Goal: Find contact information: Find contact information

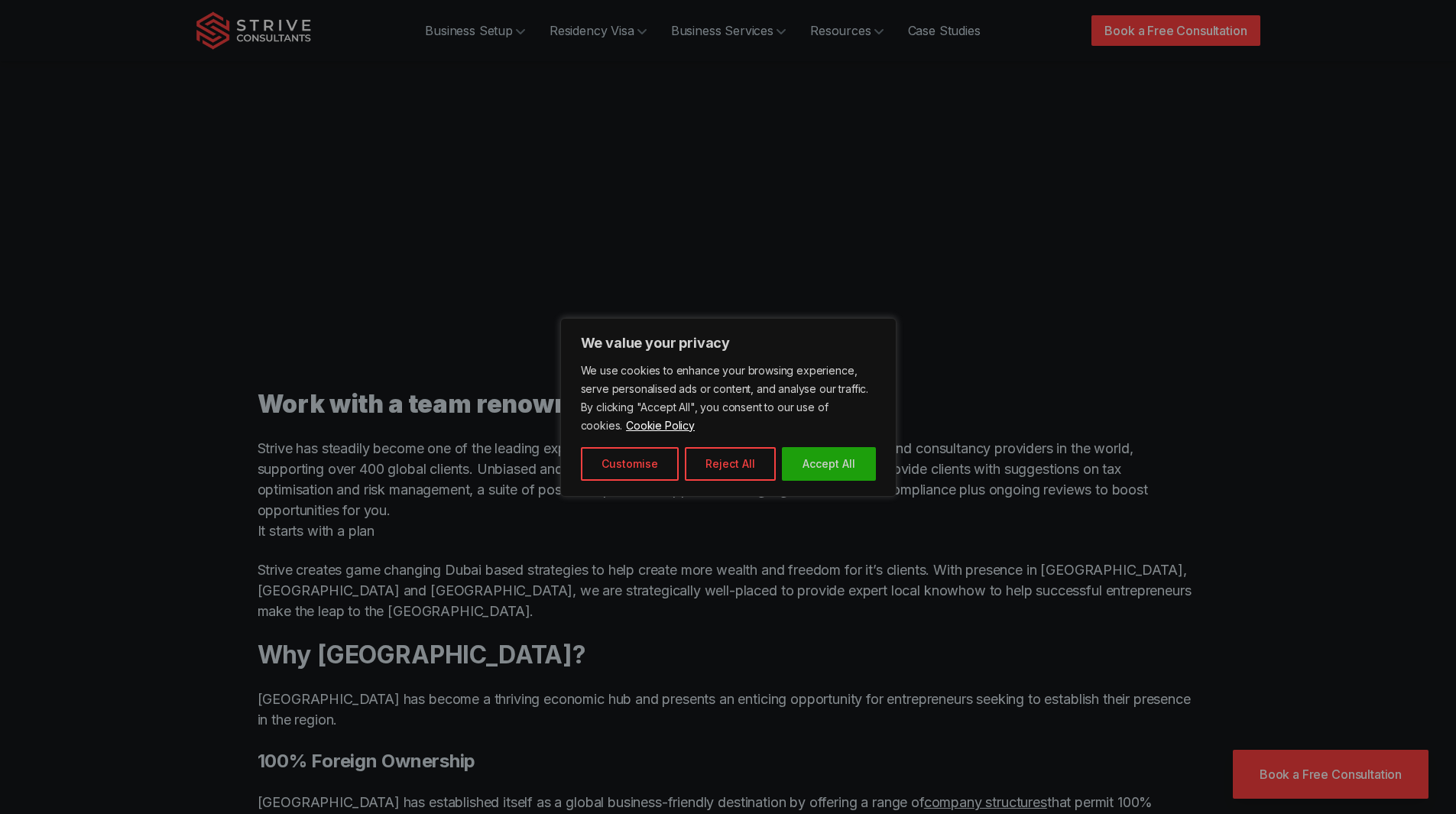
scroll to position [764, 0]
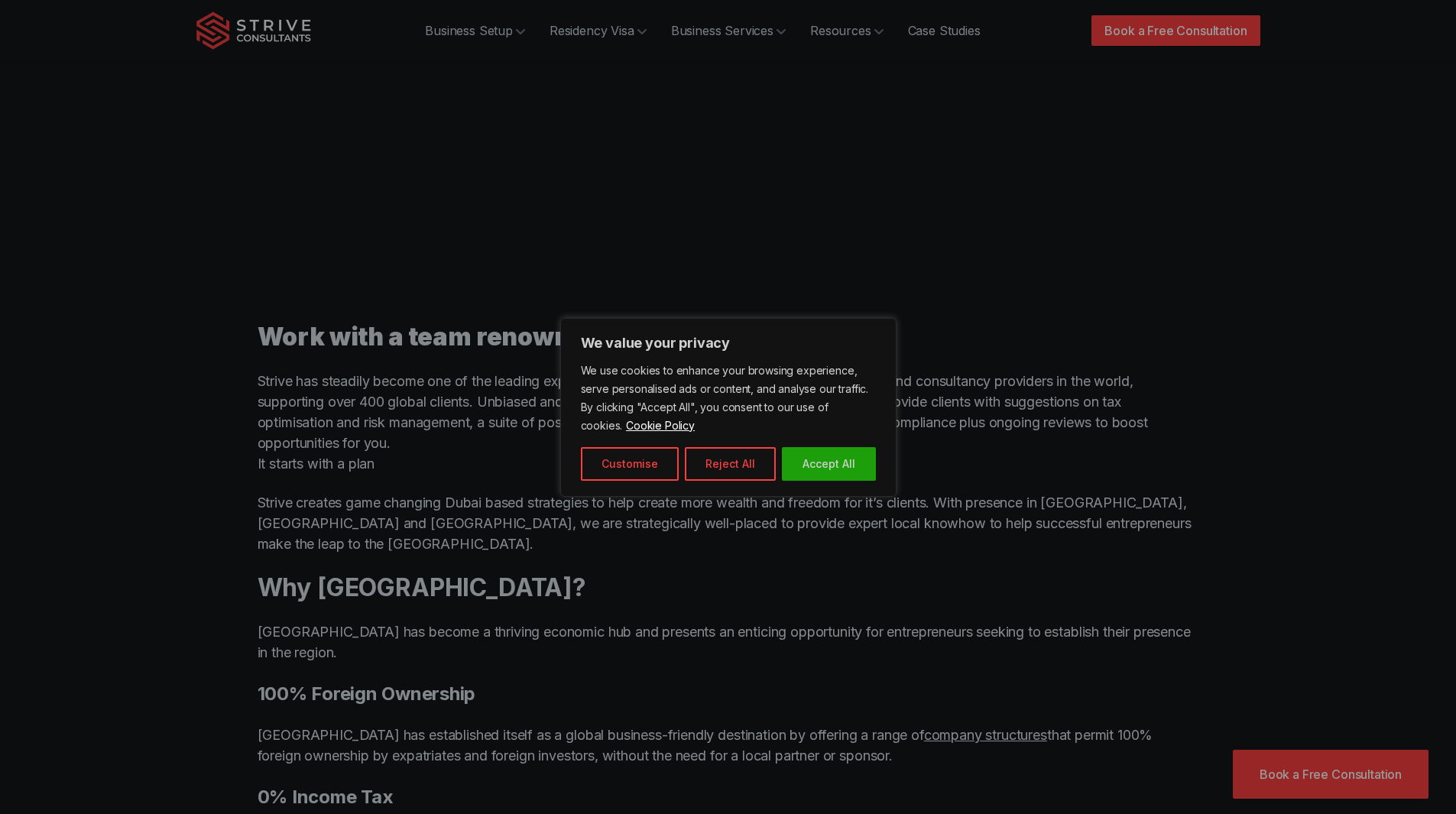
click at [270, 382] on div at bounding box center [728, 407] width 1456 height 814
click at [819, 456] on button "Accept All" at bounding box center [830, 463] width 94 height 33
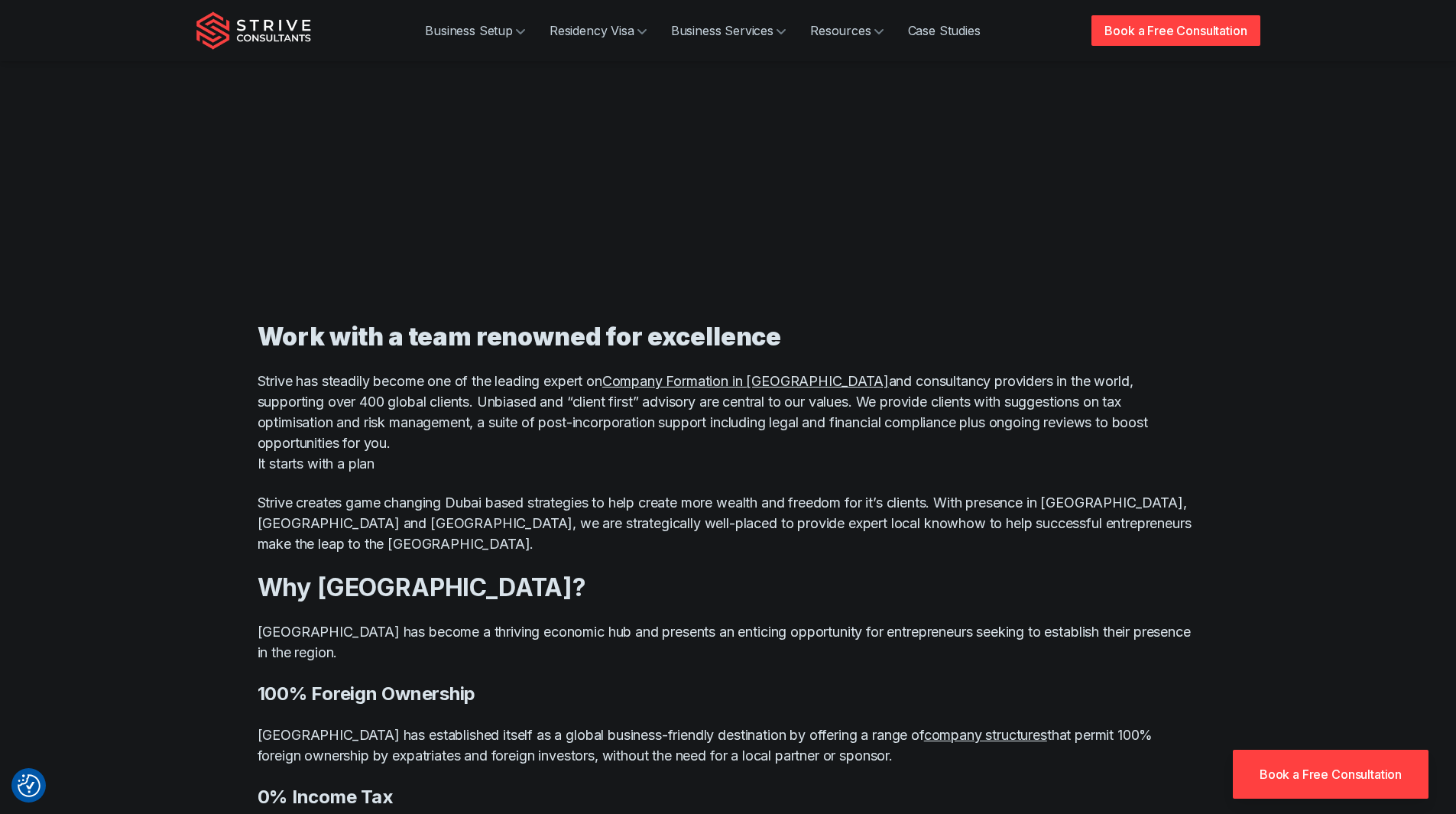
click at [270, 379] on p "Strive has steadily become one of the leading expert on Company Formation in Du…" at bounding box center [728, 422] width 942 height 103
click at [266, 379] on p "Strive has steadily become one of the leading expert on Company Formation in Du…" at bounding box center [728, 422] width 942 height 103
copy p "Strive"
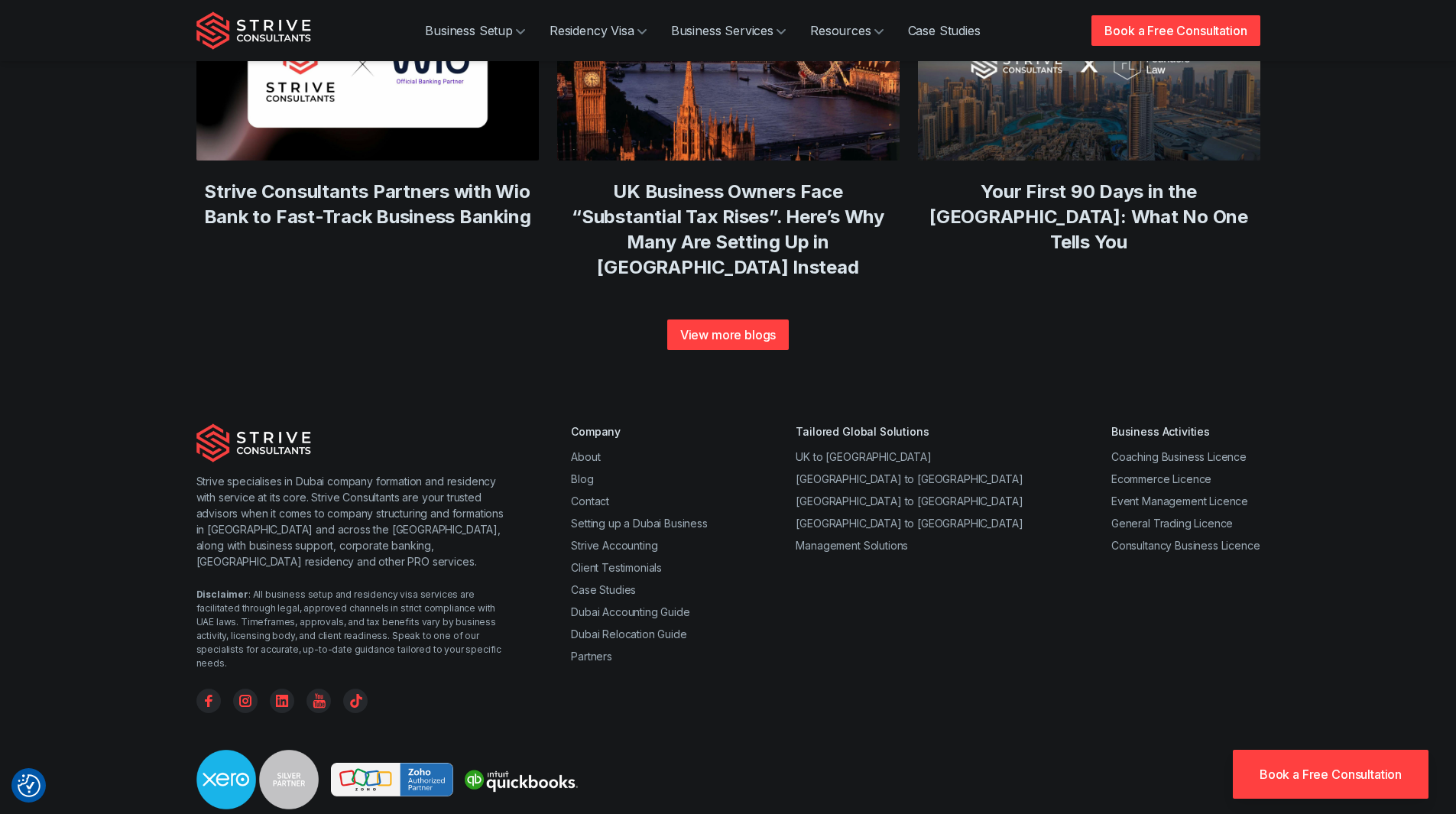
scroll to position [5759, 0]
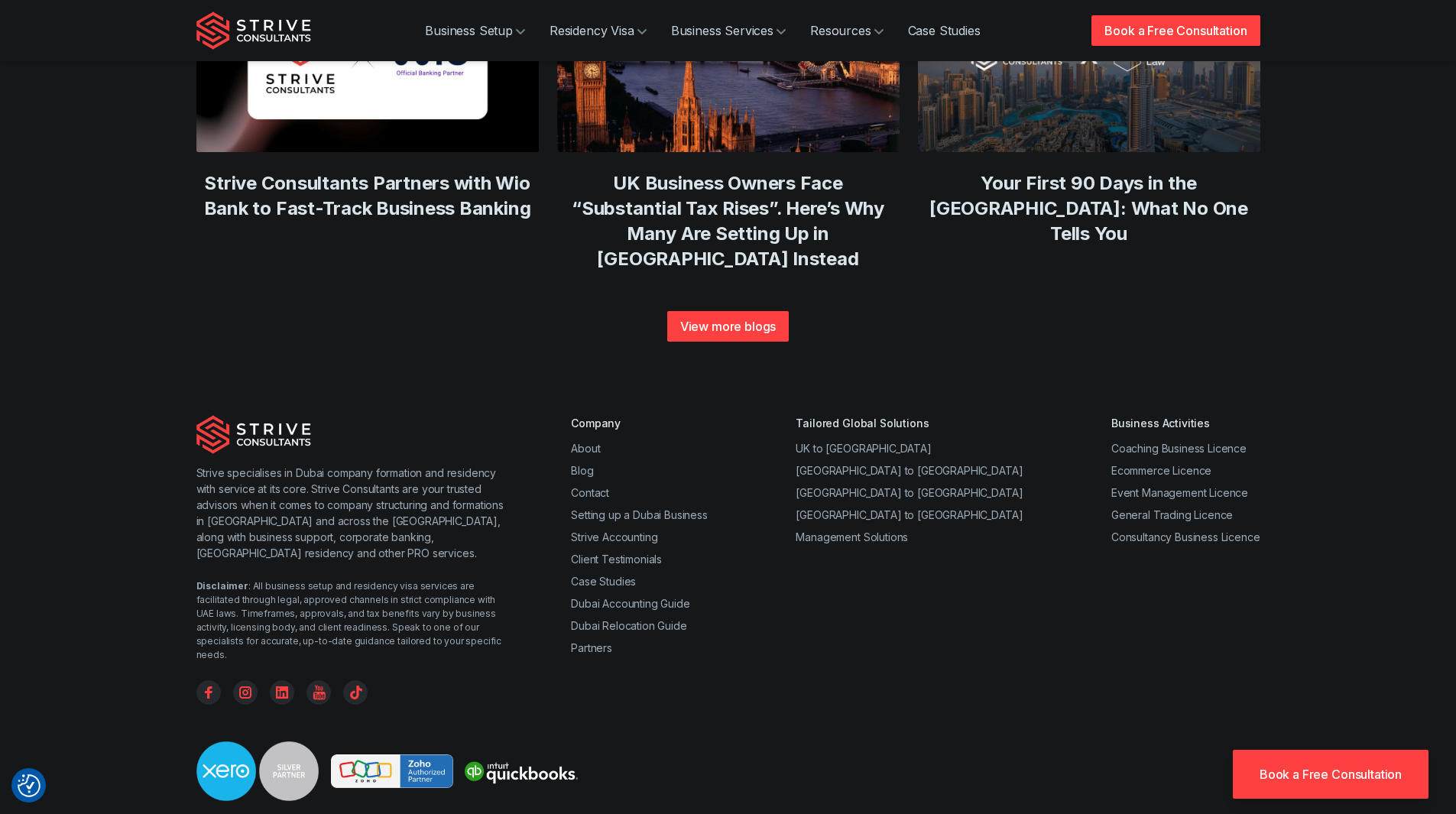
click at [583, 442] on link "About" at bounding box center [586, 448] width 29 height 13
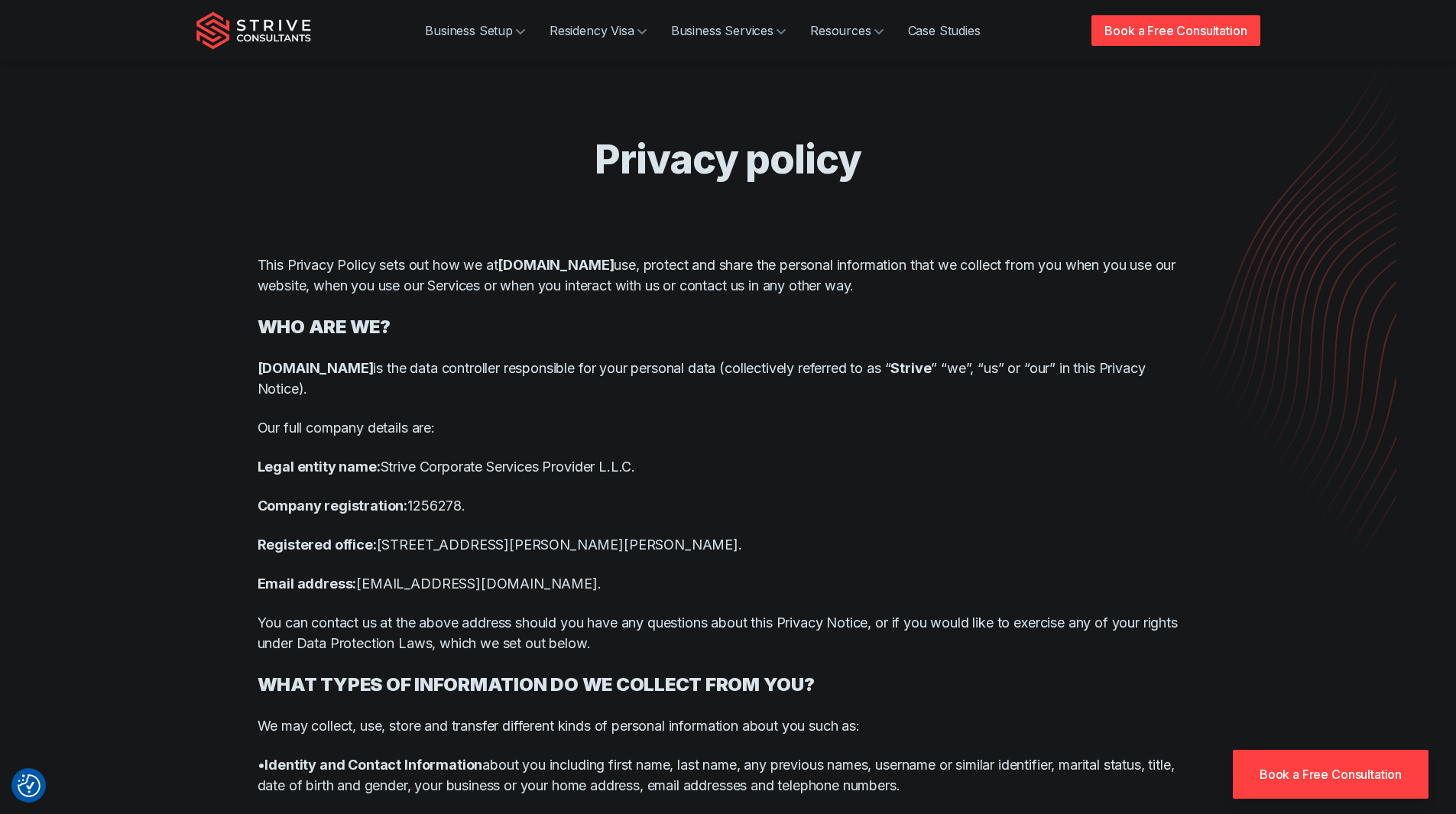
drag, startPoint x: 383, startPoint y: 469, endPoint x: 651, endPoint y: 467, distance: 268.0
click at [651, 467] on p "Legal entity name: Strive Corporate Services Provider L.L.C." at bounding box center [728, 467] width 942 height 21
copy p "Strive Corporate Services Provider L.L.C."
click at [693, 547] on p "Registered office: [STREET_ADDRESS][PERSON_NAME][PERSON_NAME]." at bounding box center [728, 545] width 942 height 21
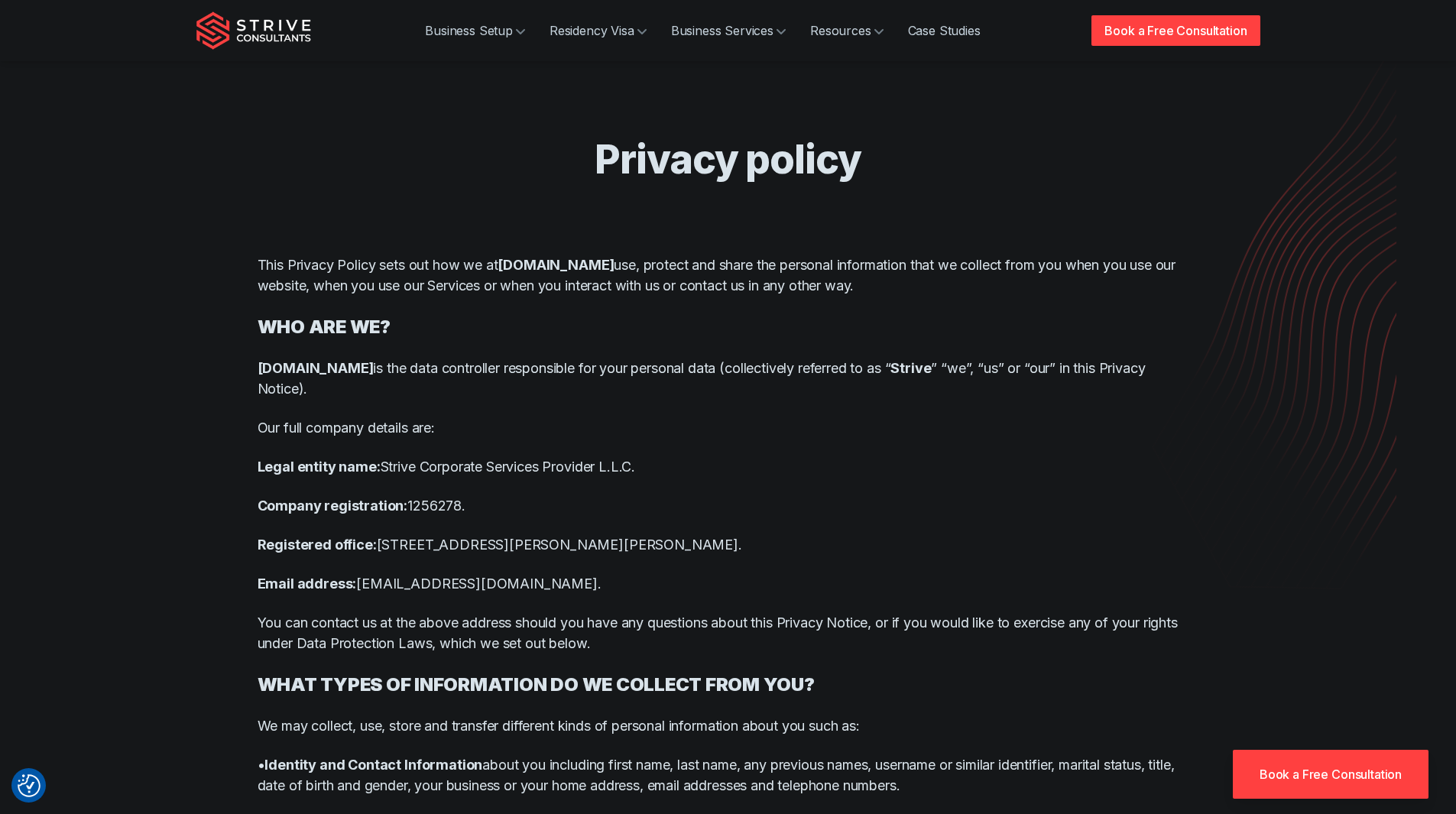
copy p "Dubai"
drag, startPoint x: 670, startPoint y: 546, endPoint x: 380, endPoint y: 542, distance: 290.0
click at [380, 542] on p "Registered office: Office No. 104-118, Khalid Shaban, Al Garhoud, Dubai, United…" at bounding box center [728, 545] width 942 height 21
copy p "Office No. 104-118, Khalid Shaban, Al Garhoud"
drag, startPoint x: 456, startPoint y: 586, endPoint x: 355, endPoint y: 590, distance: 101.1
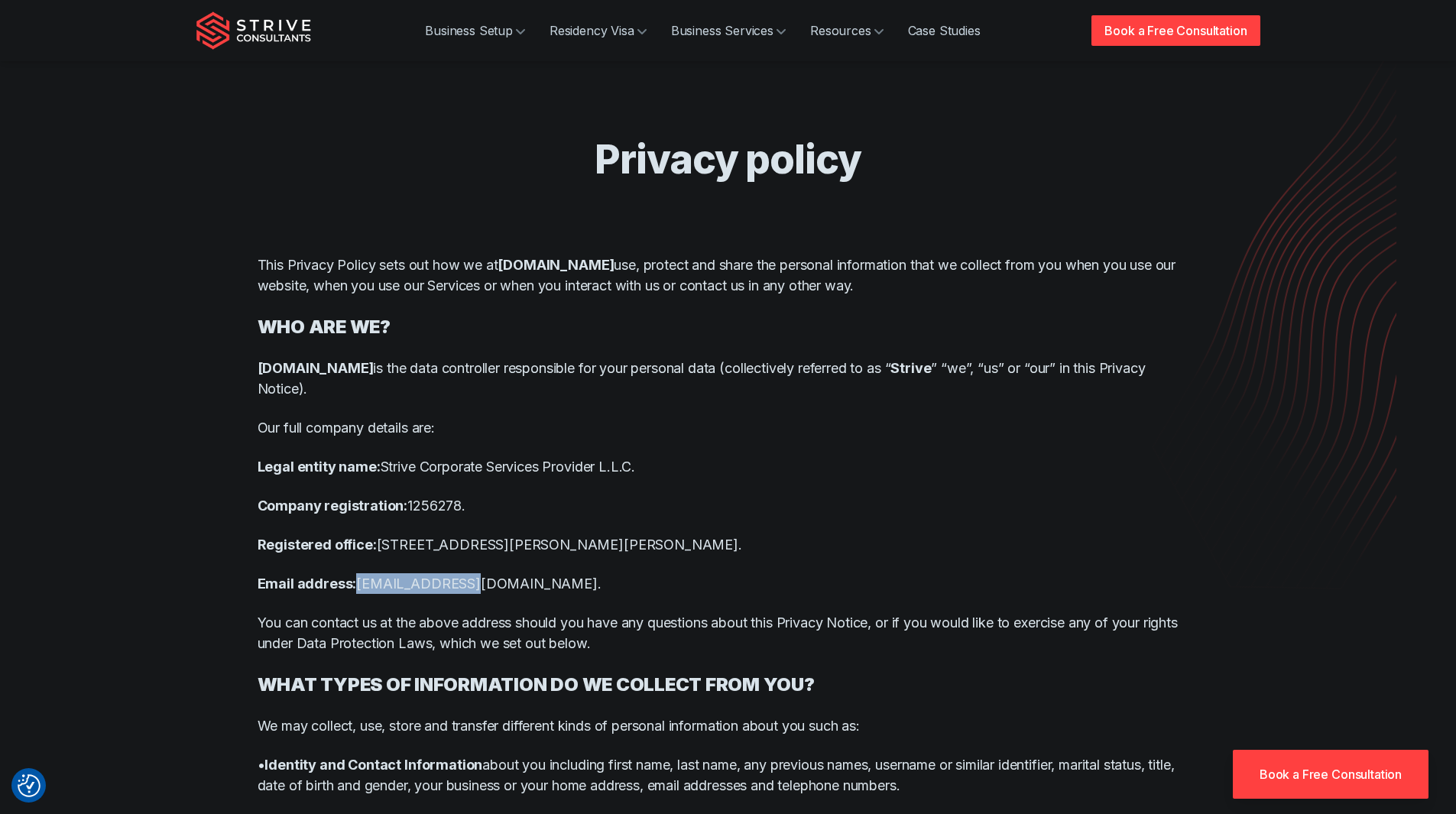
click at [355, 590] on p "Email address: info@strive.ae." at bounding box center [728, 583] width 942 height 21
copy p "info@strive.ae."
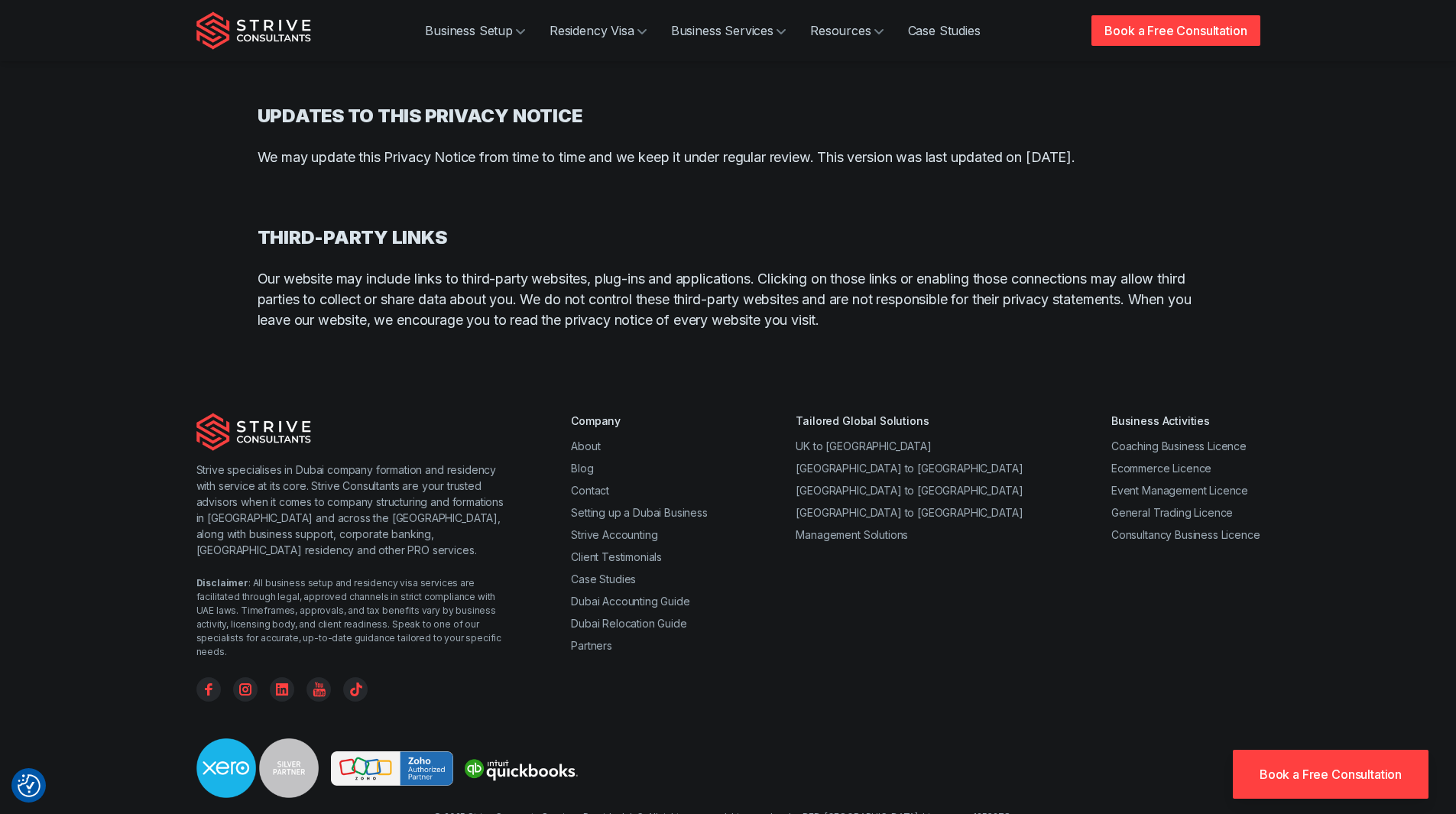
scroll to position [7673, 0]
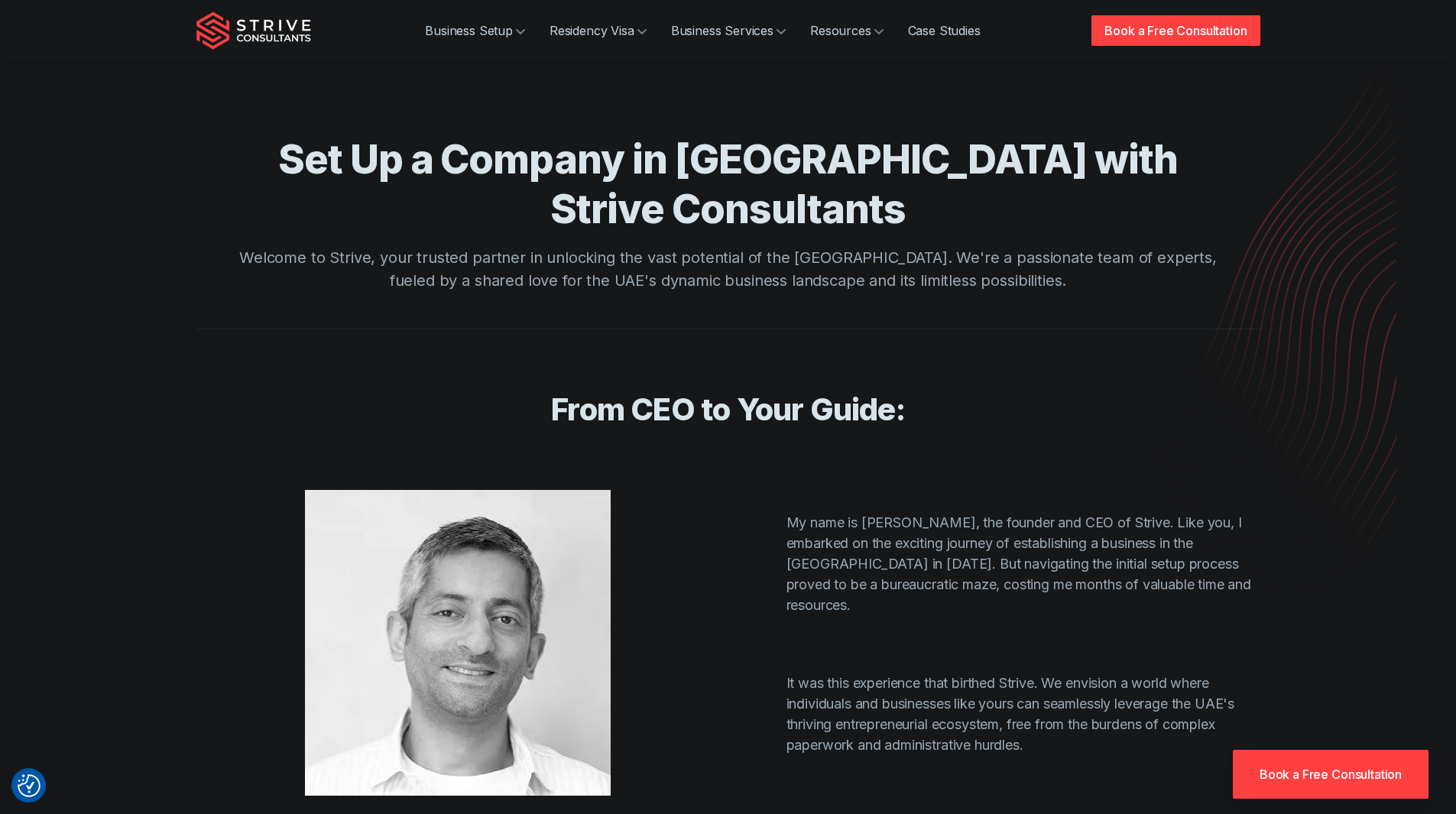
click at [363, 246] on p "Welcome to Strive, your trusted partner in unlocking the vast potential of the …" at bounding box center [728, 268] width 979 height 45
copy p "Strive"
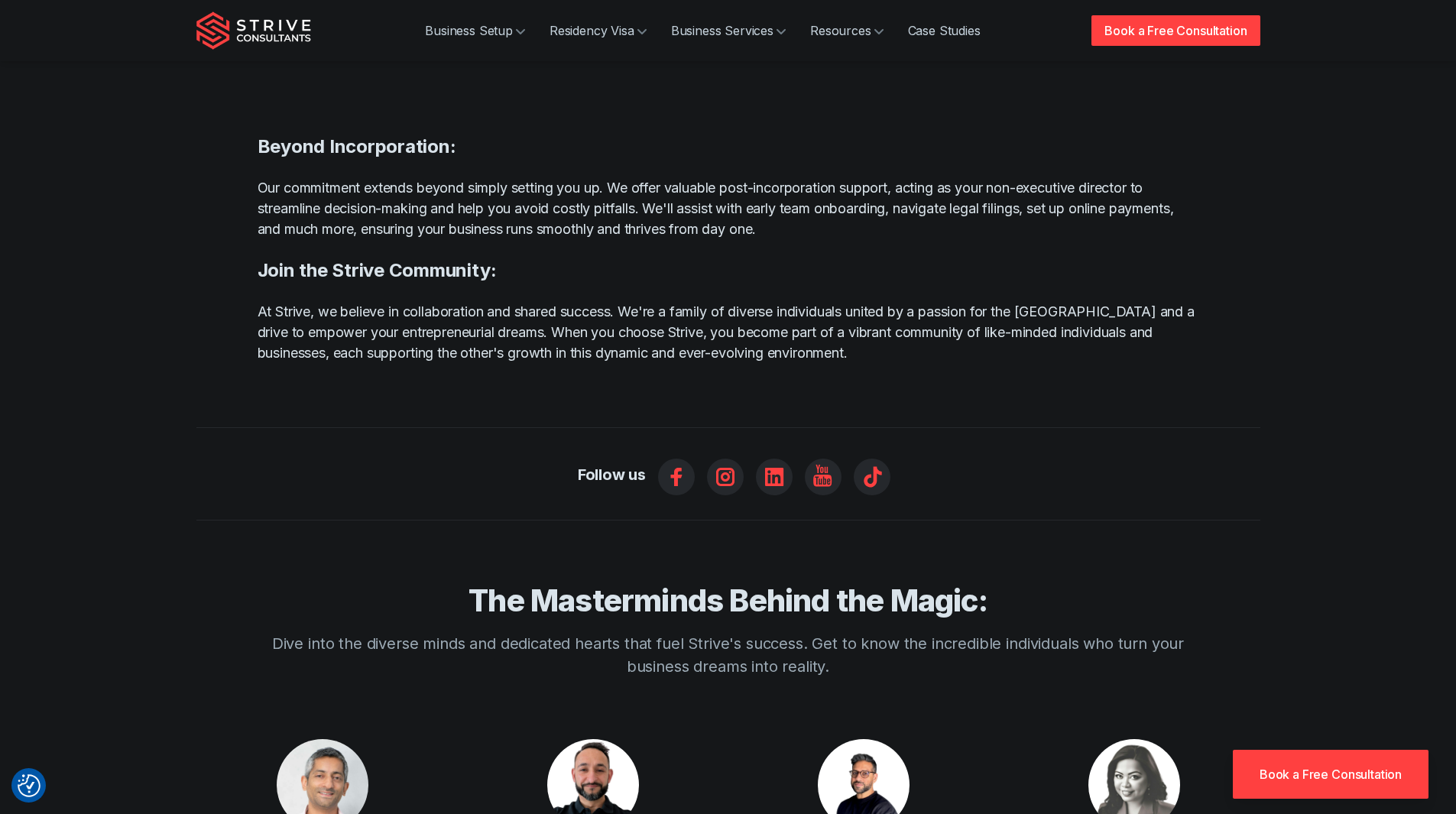
scroll to position [841, 0]
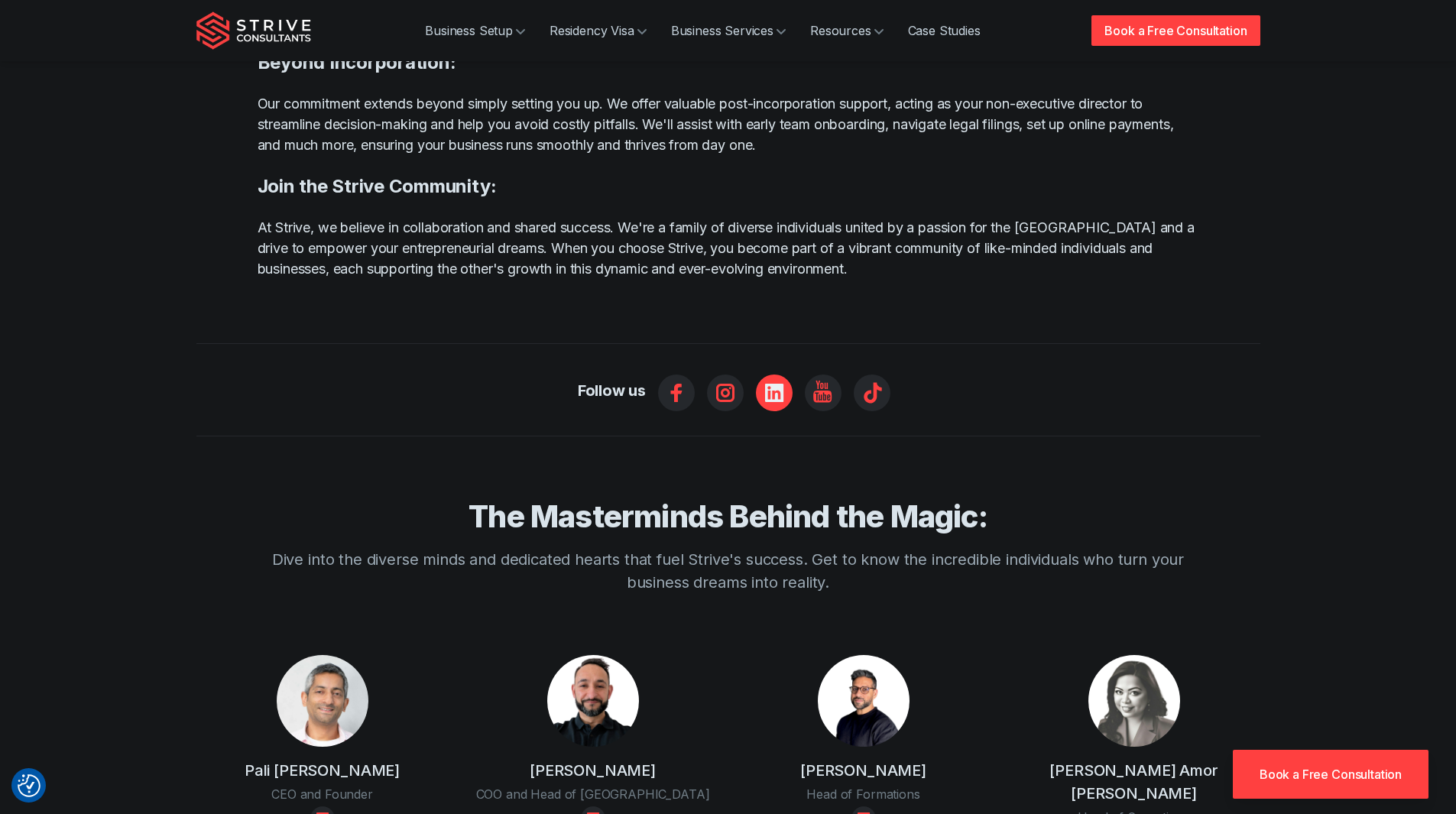
click at [770, 375] on icon "Linkedin" at bounding box center [774, 393] width 37 height 37
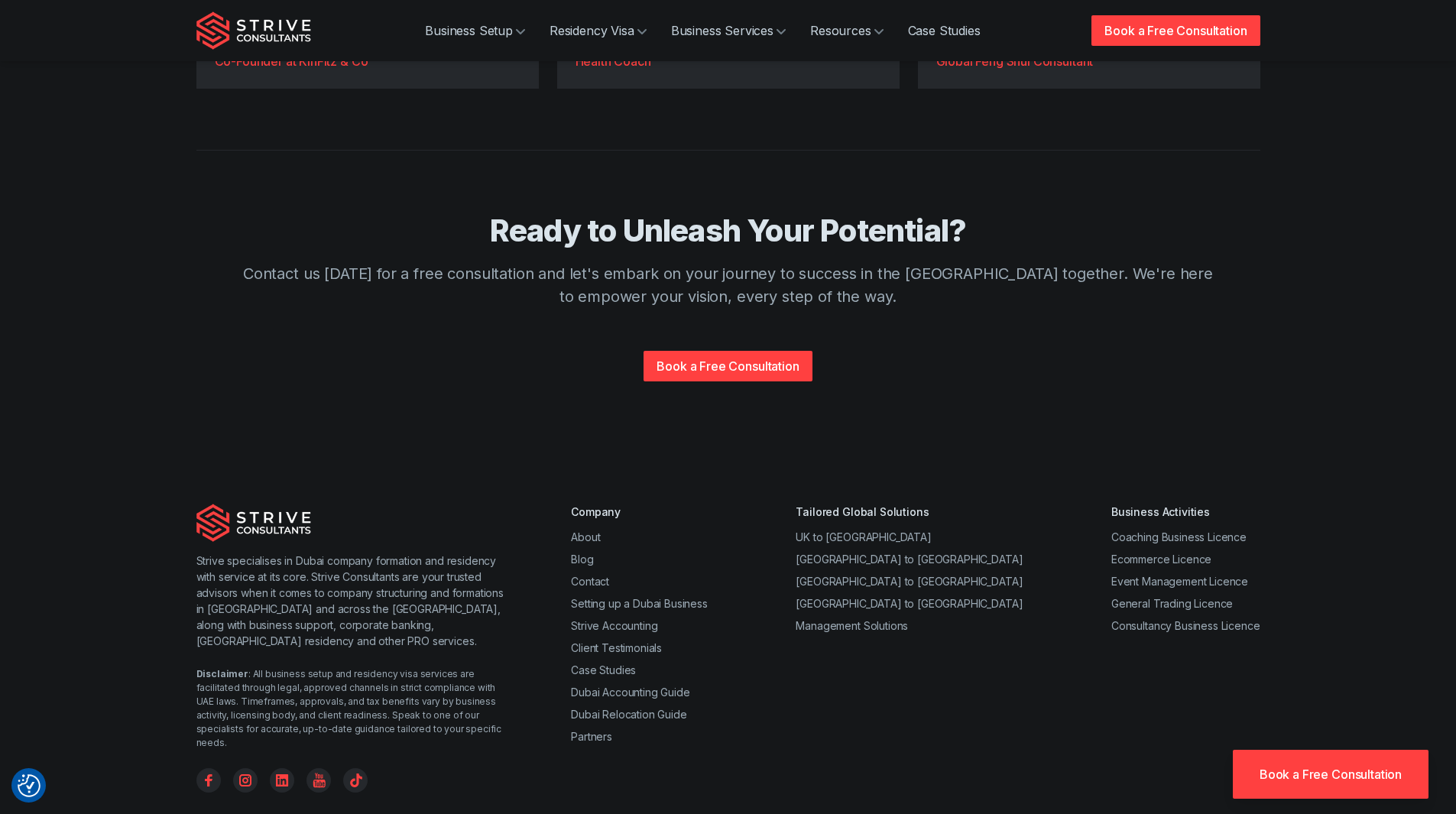
scroll to position [2915, 0]
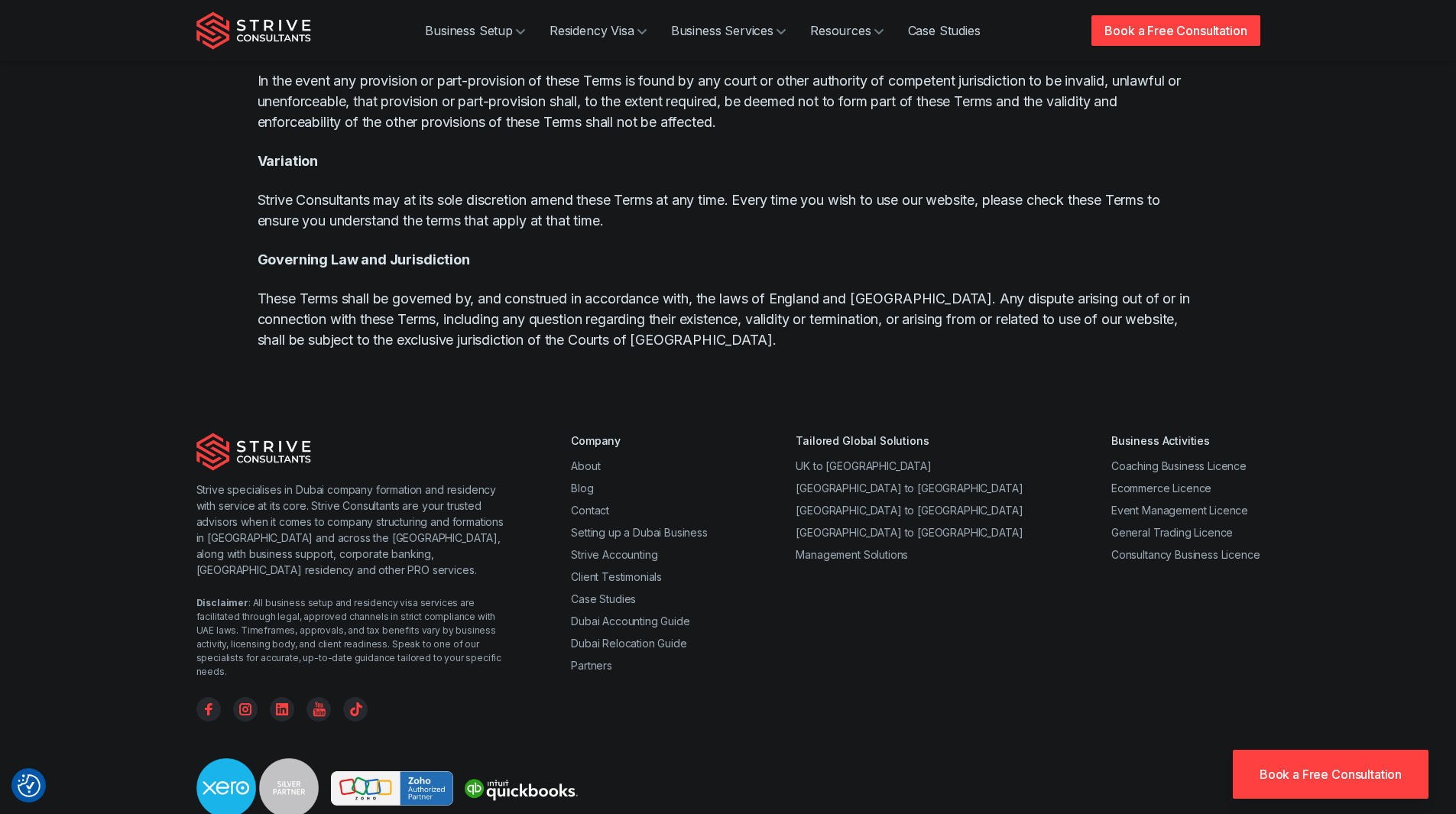
scroll to position [4069, 0]
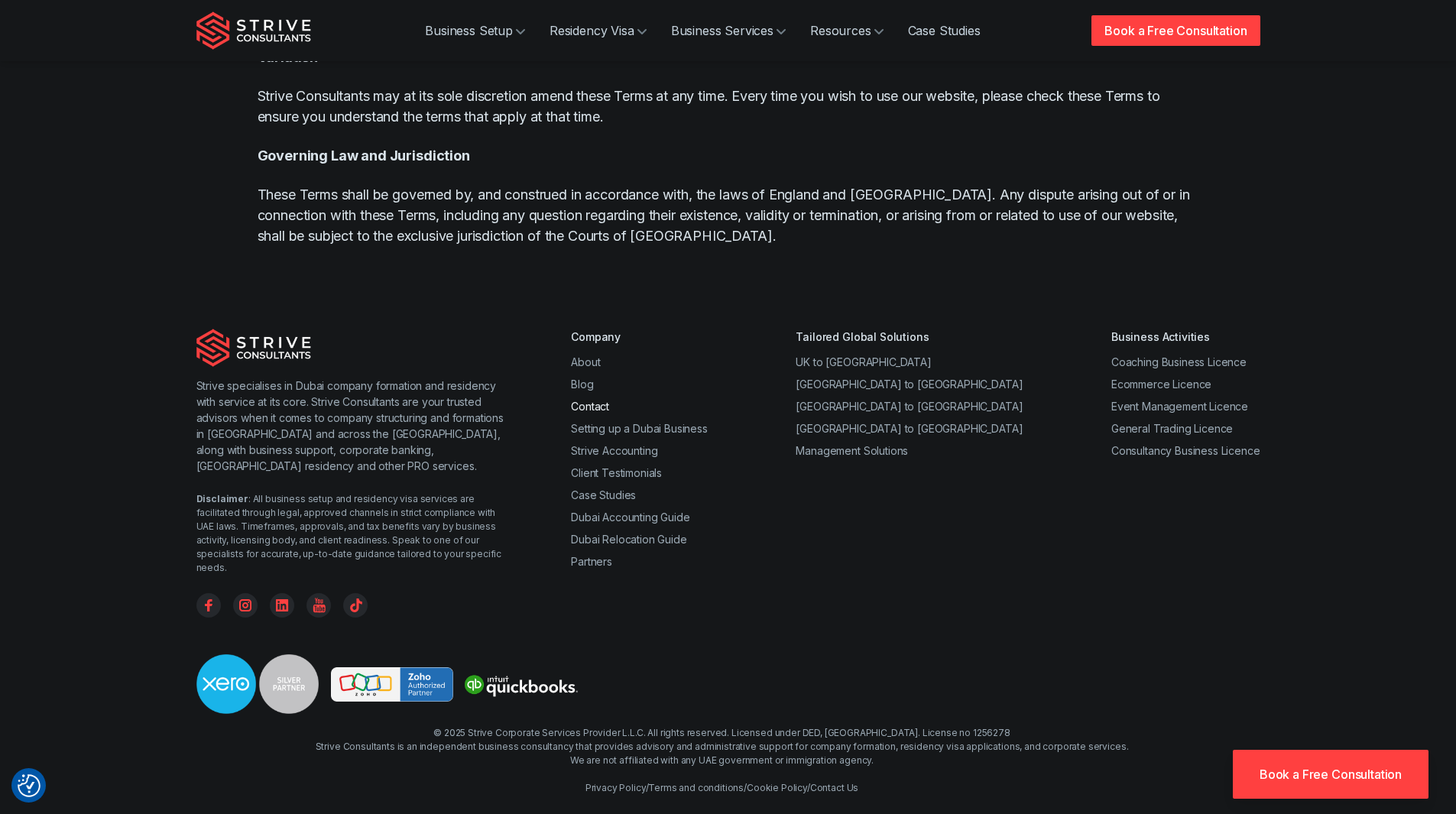
click at [599, 406] on link "Contact" at bounding box center [590, 406] width 39 height 13
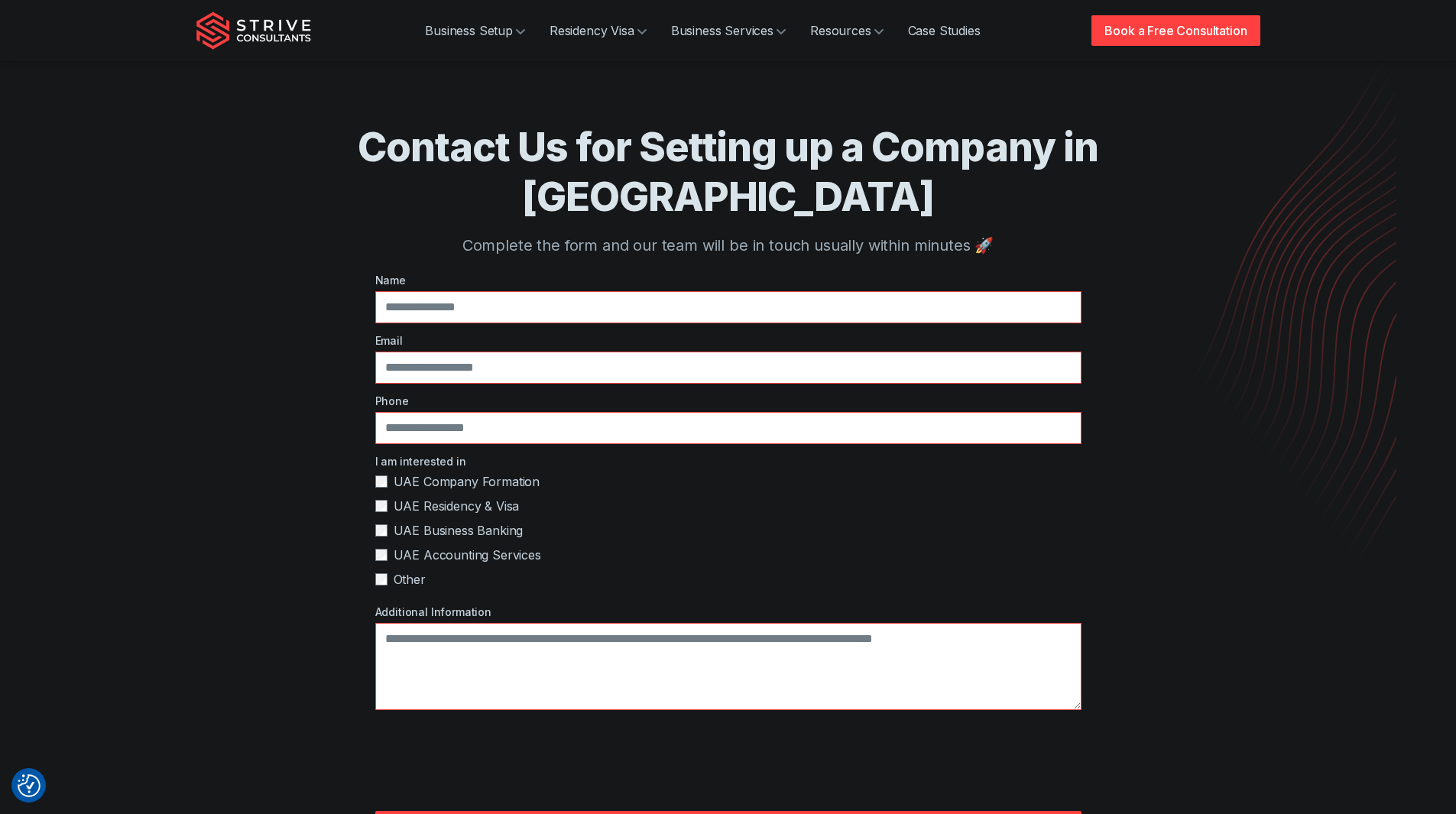
scroll to position [535, 0]
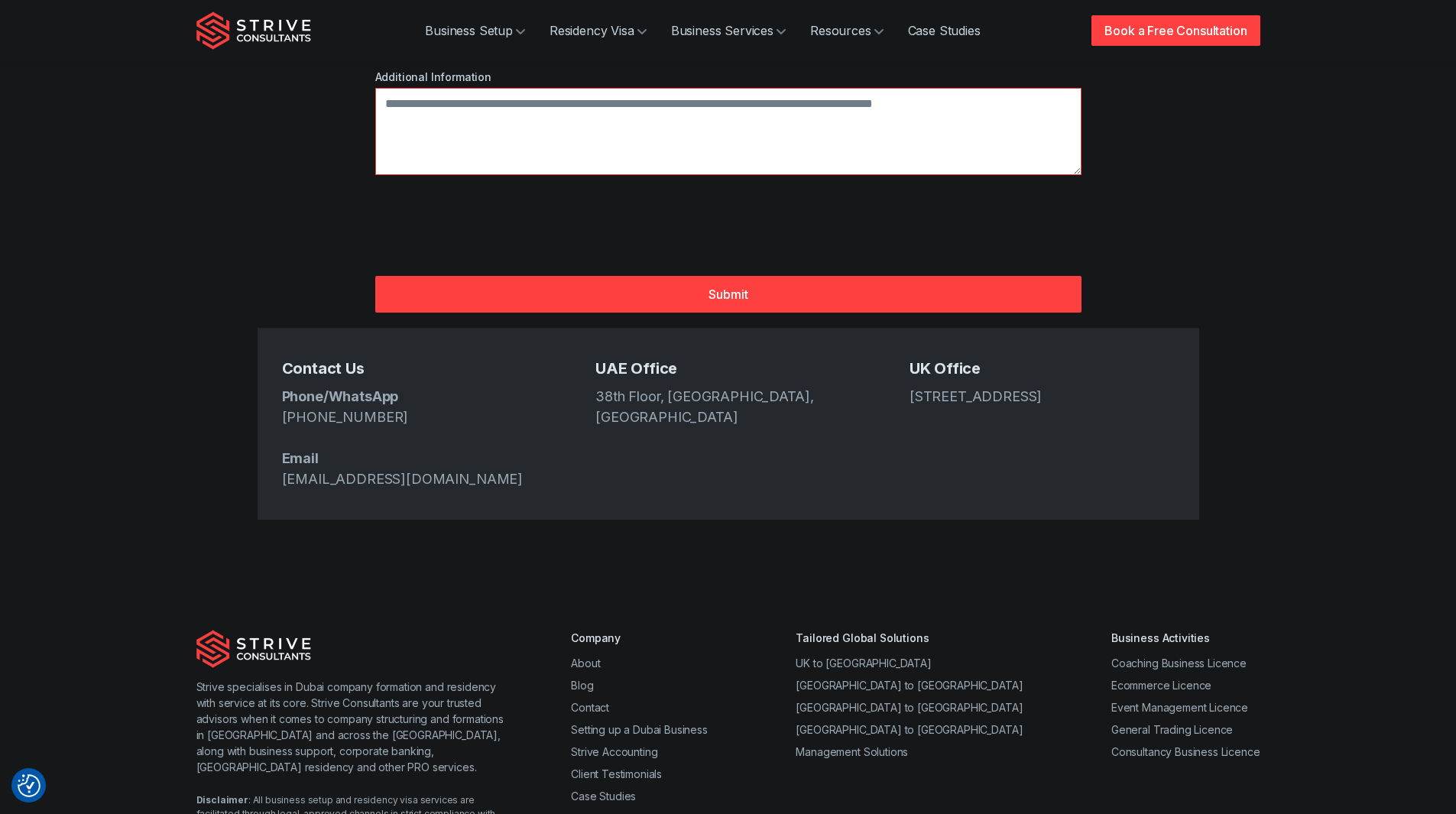
drag, startPoint x: 396, startPoint y: 367, endPoint x: 284, endPoint y: 367, distance: 112.0
click at [284, 386] on p "Phone/WhatsApp [PHONE_NUMBER] Email [EMAIL_ADDRESS][DOMAIN_NAME]" at bounding box center [414, 437] width 265 height 103
copy link "[PHONE_NUMBER]"
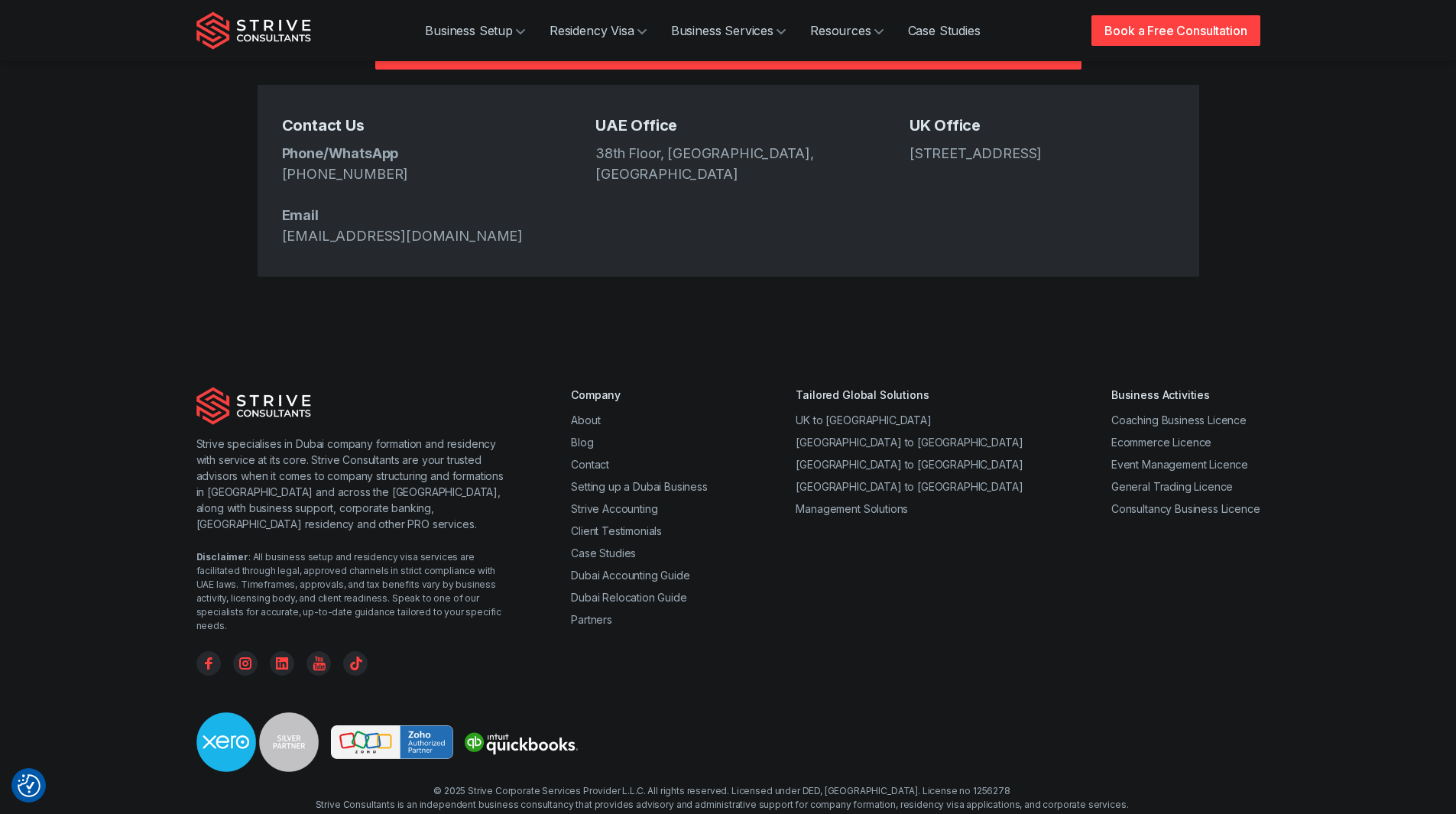
scroll to position [787, 0]
